Goal: Complete application form

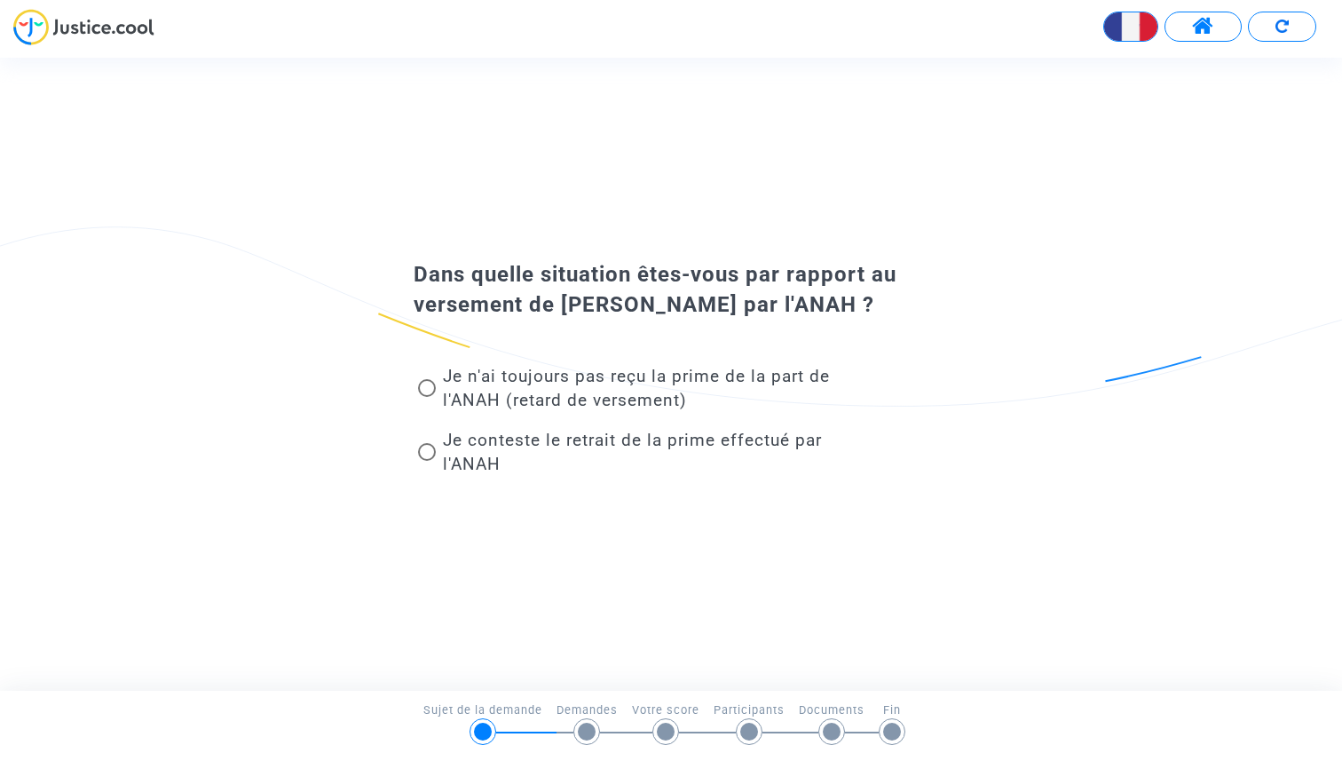
click at [431, 389] on span at bounding box center [427, 388] width 18 height 18
click at [427, 397] on input "Je n'ai toujours pas reçu la prime de la part de l'ANAH (retard de versement)" at bounding box center [426, 397] width 1 height 1
radio input "true"
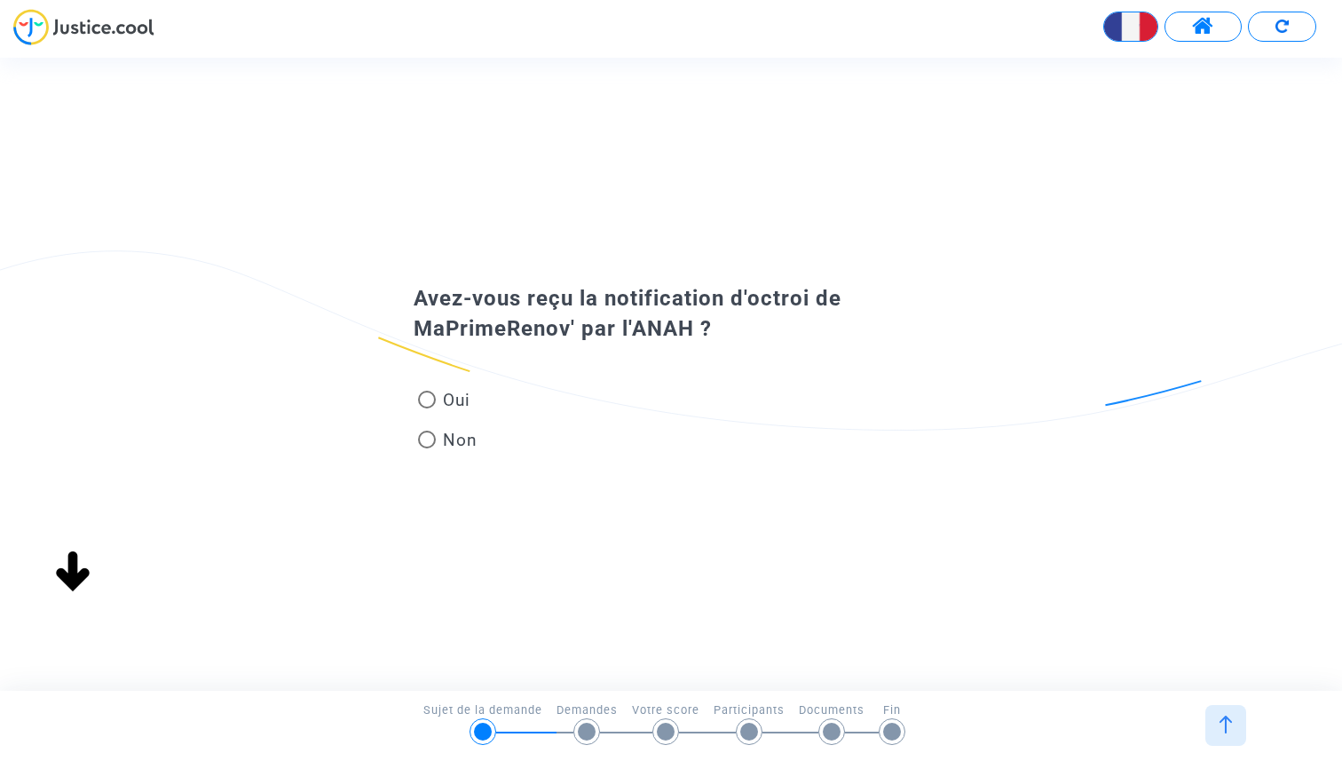
click at [429, 398] on span at bounding box center [427, 400] width 18 height 18
click at [427, 408] on input "Oui" at bounding box center [426, 408] width 1 height 1
radio input "true"
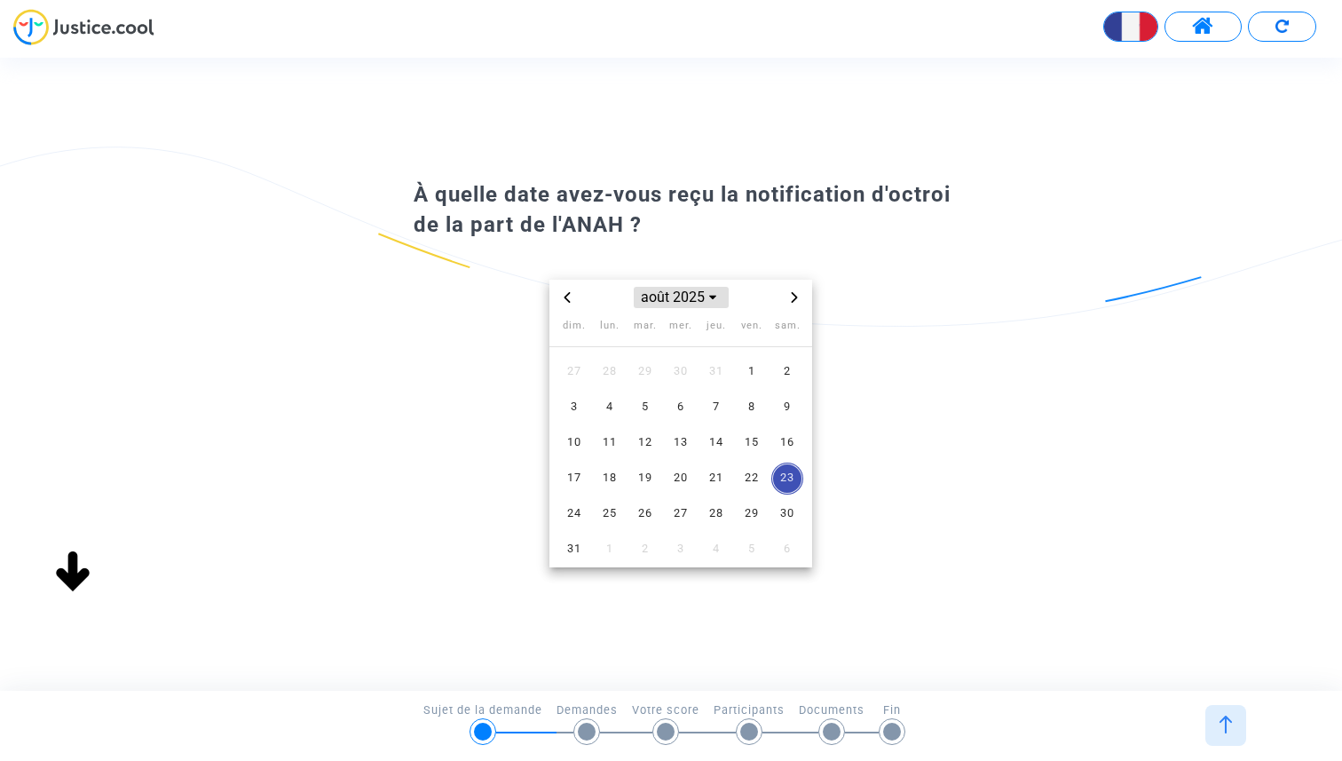
click at [713, 302] on span "Choose month and year" at bounding box center [713, 297] width 14 height 14
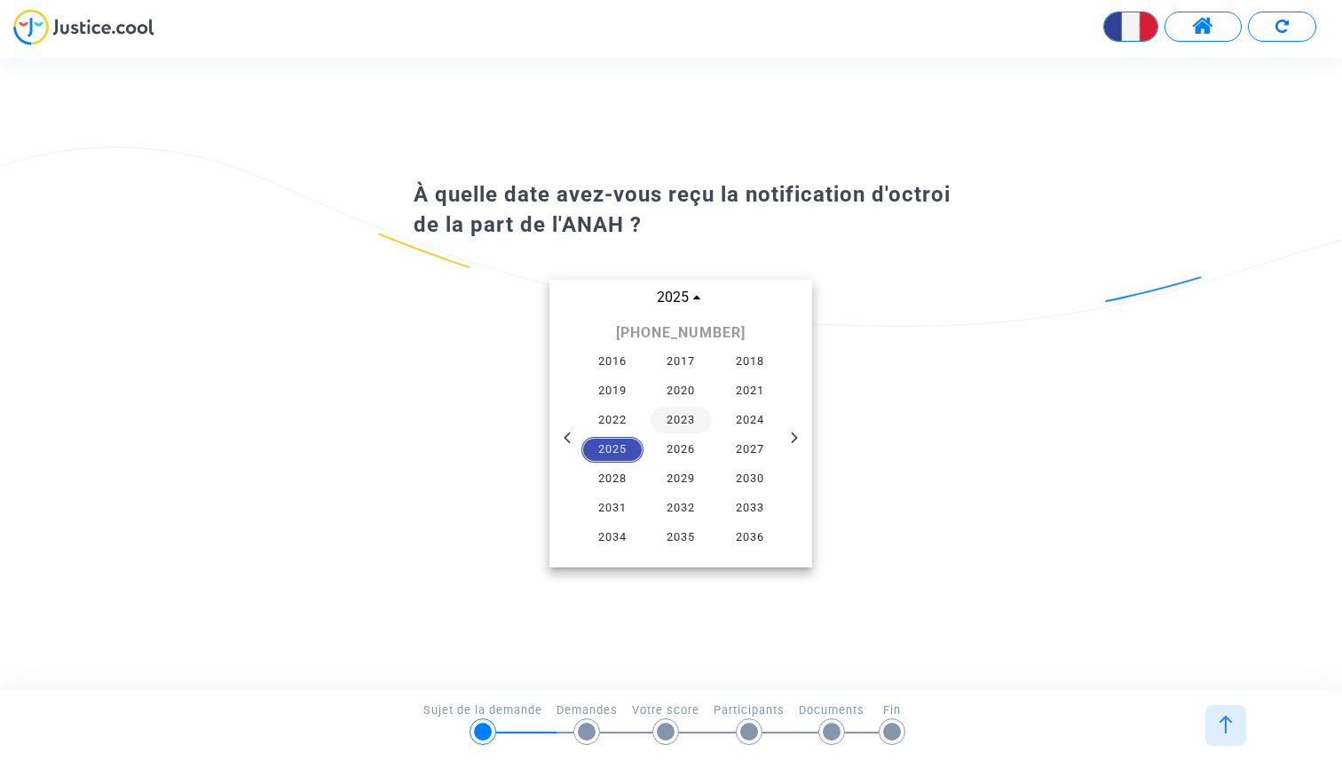
click at [686, 420] on span "2023" at bounding box center [682, 420] width 62 height 27
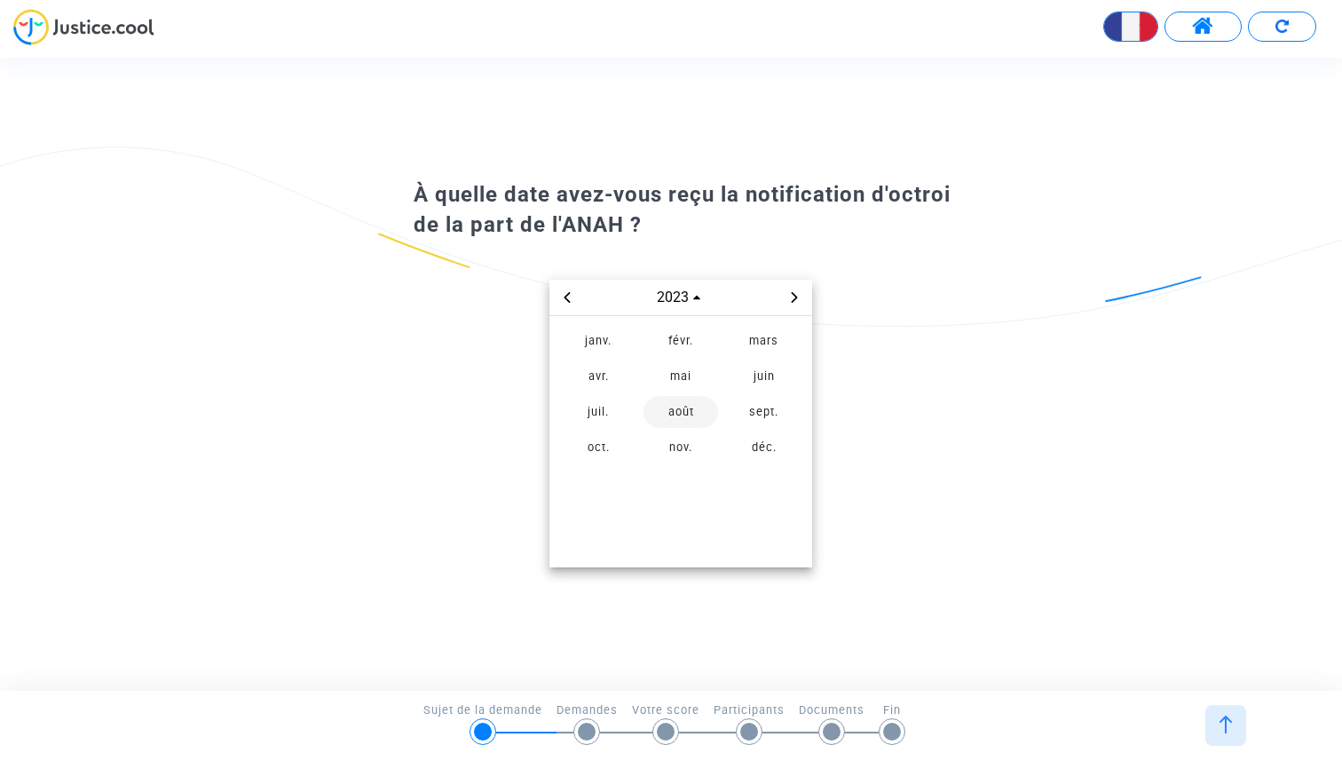
click at [683, 412] on span "août" at bounding box center [680, 412] width 75 height 32
click at [649, 514] on span "29" at bounding box center [645, 514] width 32 height 32
